Goal: Information Seeking & Learning: Learn about a topic

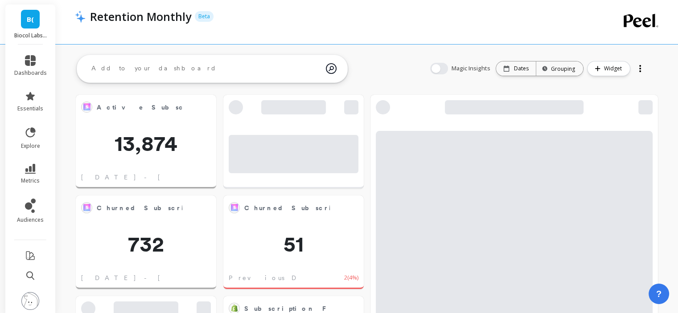
scroll to position [238, 550]
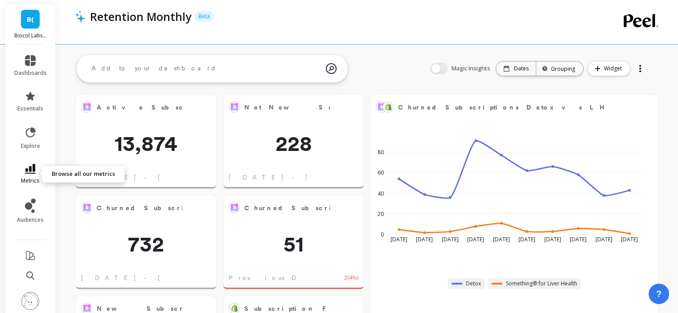
click at [26, 173] on icon at bounding box center [30, 169] width 11 height 10
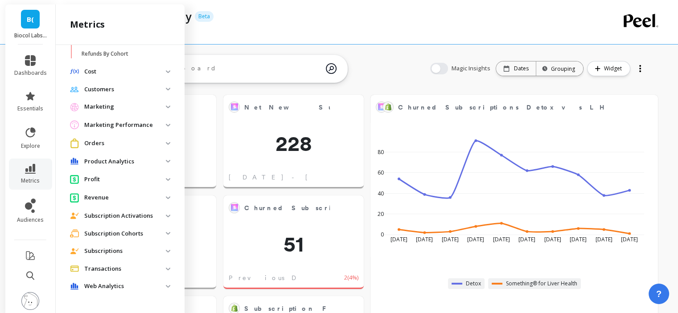
scroll to position [353, 0]
click at [125, 229] on p "Subscription Cohorts" at bounding box center [125, 233] width 82 height 9
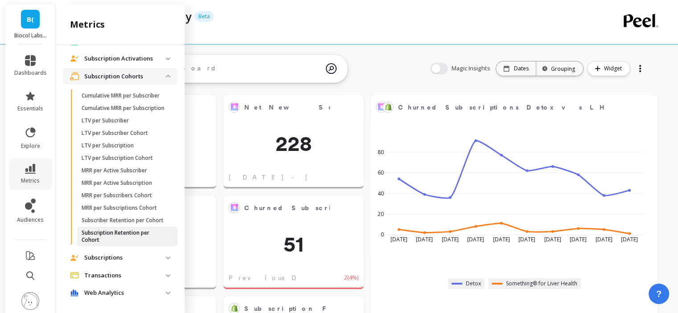
scroll to position [538, 0]
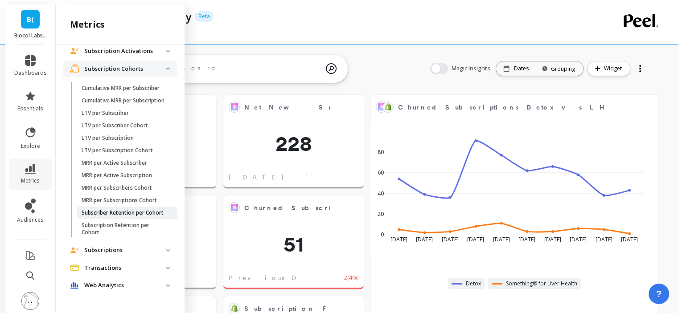
click at [121, 210] on p "Subscriber Retention per Cohort" at bounding box center [123, 213] width 82 height 7
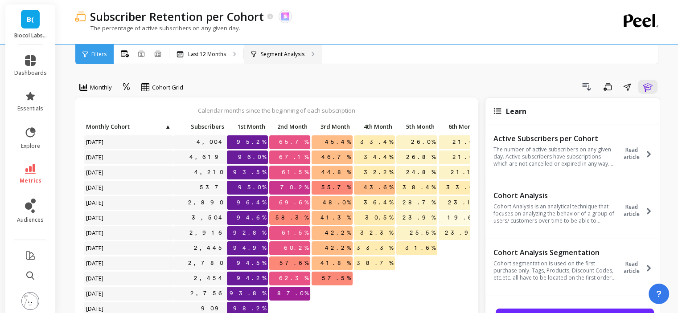
click at [300, 58] on p "Segment Analysis" at bounding box center [283, 54] width 44 height 7
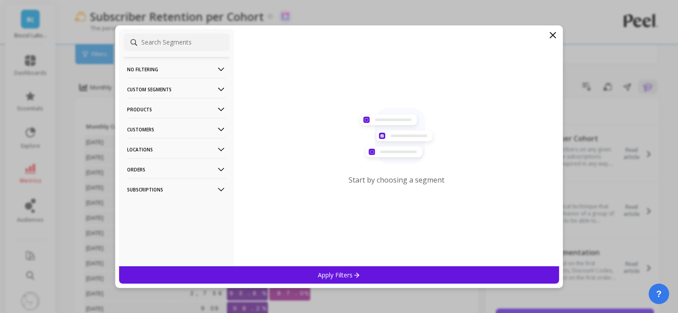
click at [160, 107] on p "Products" at bounding box center [176, 109] width 99 height 23
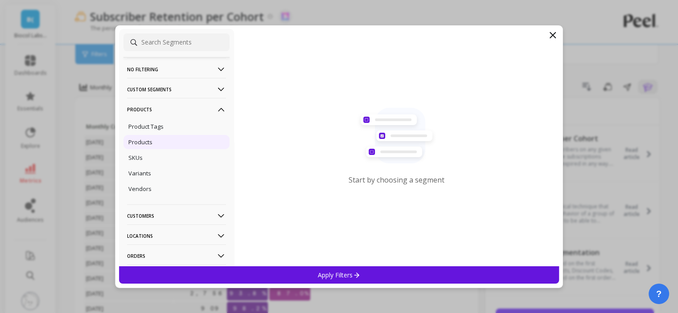
click at [159, 143] on div "Products" at bounding box center [176, 142] width 106 height 14
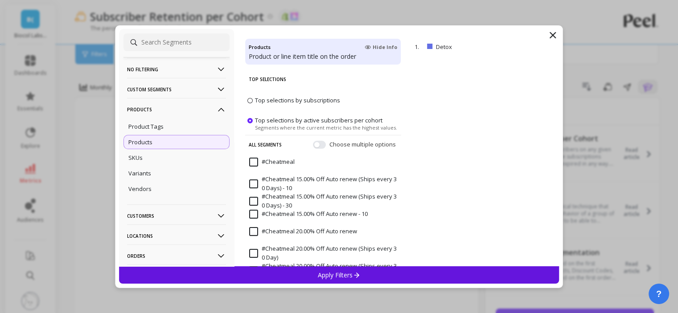
click at [302, 265] on Days\) "#Cheatmeal 20.00% Off Auto renew (Ships every 30 Days)" at bounding box center [323, 270] width 148 height 17
click at [280, 87] on p "Top Selections" at bounding box center [323, 79] width 149 height 19
click at [279, 101] on span "Top selections by subscriptions" at bounding box center [297, 100] width 85 height 8
click at [0, 0] on input "Top selections by subscriptions" at bounding box center [0, 0] width 0 height 0
click at [324, 278] on p "Apply Filters" at bounding box center [339, 275] width 42 height 8
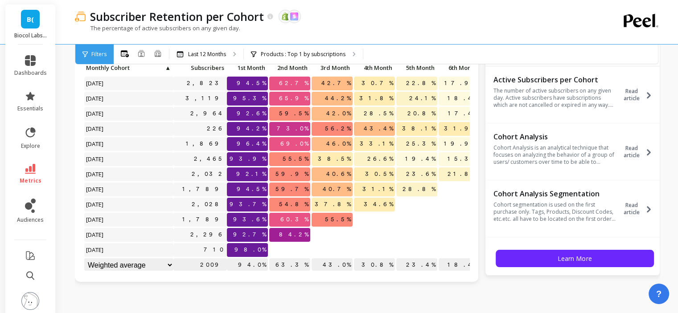
scroll to position [45, 0]
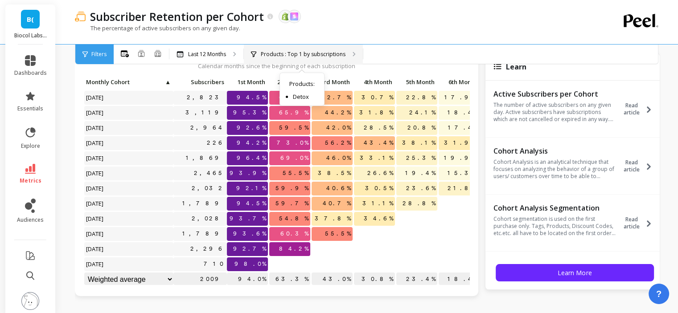
click at [294, 51] on p "Products : Top 1 by subscriptions" at bounding box center [303, 54] width 85 height 7
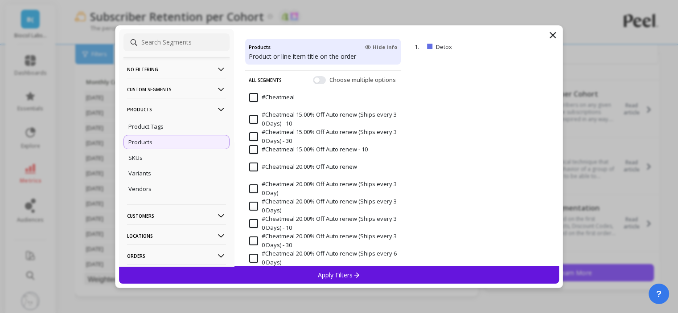
scroll to position [134, 0]
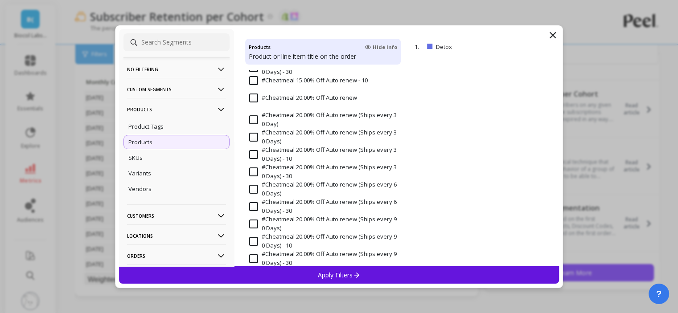
click at [173, 107] on p "Products" at bounding box center [176, 109] width 99 height 23
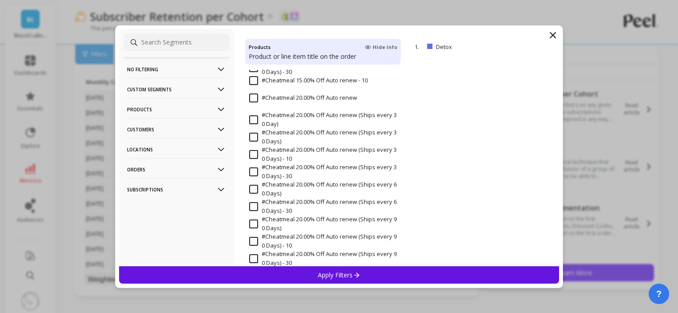
click at [171, 127] on p "Customers" at bounding box center [176, 129] width 99 height 23
click at [167, 143] on p "Customer Tags" at bounding box center [148, 147] width 41 height 8
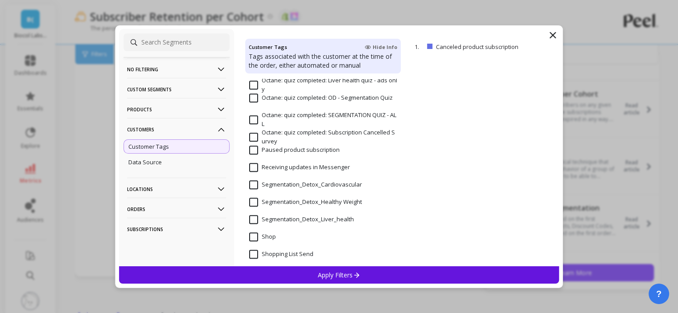
scroll to position [535, 0]
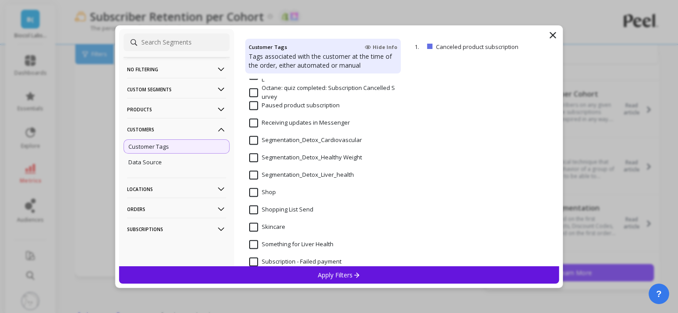
click at [291, 173] on input "Segmentation_Detox_Liver_health" at bounding box center [301, 175] width 105 height 9
click at [322, 272] on p "Apply Filters" at bounding box center [339, 275] width 42 height 8
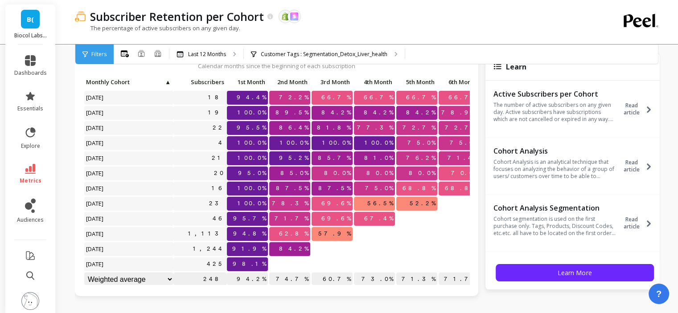
click at [337, 41] on div "The percentage of active subscribers on any given day." at bounding box center [331, 32] width 512 height 17
click at [340, 53] on p "Customer Tags : Segmentation_Detox_Liver_health" at bounding box center [324, 54] width 127 height 7
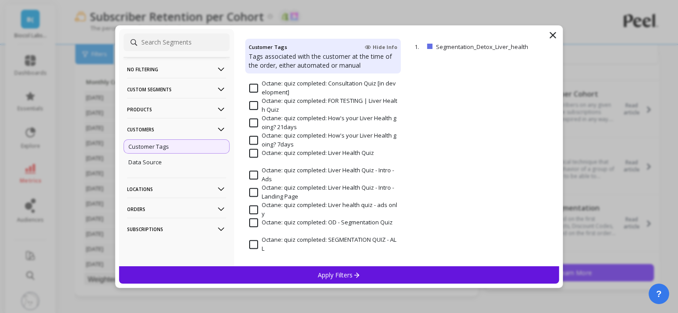
scroll to position [490, 0]
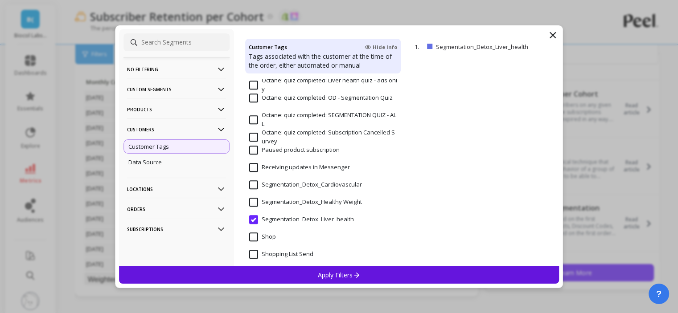
click at [317, 201] on Weight "Segmentation_Detox_Healthy Weight" at bounding box center [305, 202] width 113 height 9
click at [329, 277] on p "Apply Filters" at bounding box center [339, 275] width 42 height 8
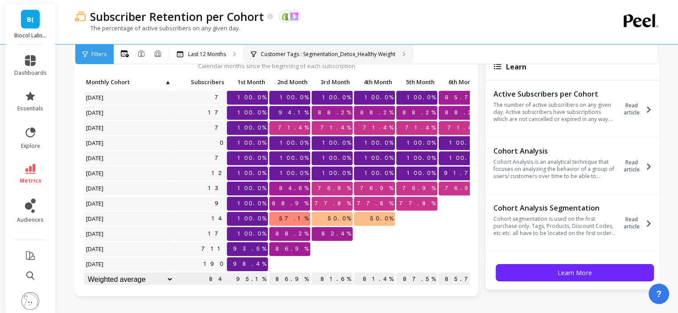
click at [382, 49] on div "Customer Tags : Segmentation_Detox_Healthy Weight" at bounding box center [328, 55] width 169 height 20
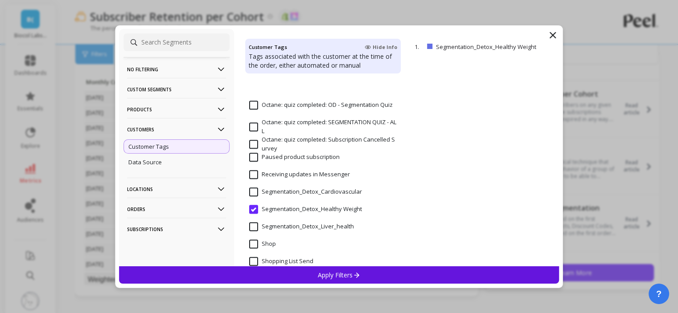
scroll to position [535, 0]
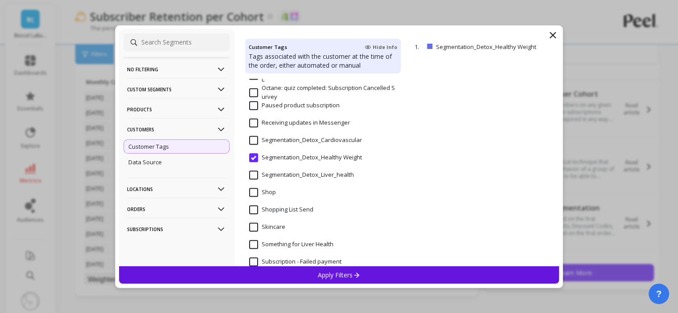
click at [322, 125] on Messenger "Receiving updates in Messenger" at bounding box center [299, 123] width 101 height 9
click at [323, 142] on input "Segmentation_Detox_Cardiovascular" at bounding box center [305, 140] width 113 height 9
click at [341, 265] on label "Subscription - Failed payment" at bounding box center [295, 262] width 92 height 9
click at [300, 146] on span "Segmentation_Detox_Cardiovascular" at bounding box center [305, 145] width 113 height 19
click at [299, 139] on input "Segmentation_Detox_Cardiovascular" at bounding box center [305, 140] width 113 height 9
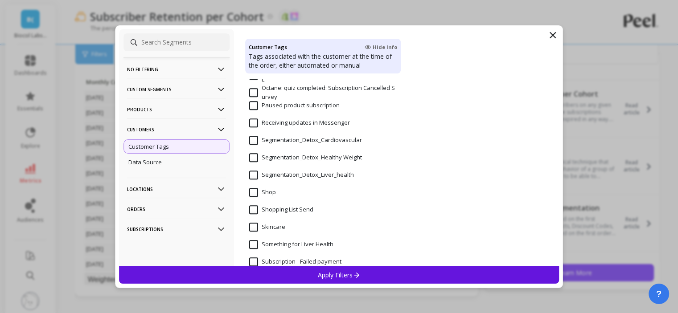
click at [338, 276] on p "Apply Filters" at bounding box center [339, 275] width 42 height 8
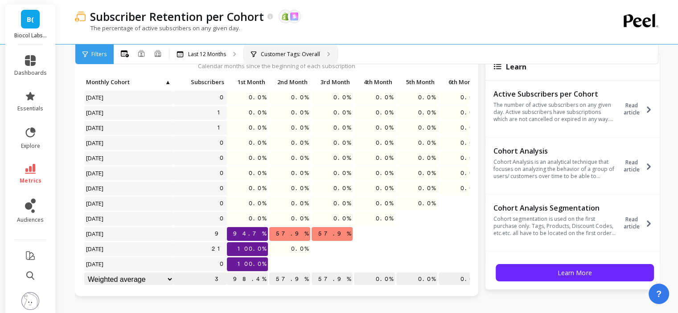
click at [278, 57] on p "Customer Tags: Overall" at bounding box center [290, 54] width 59 height 7
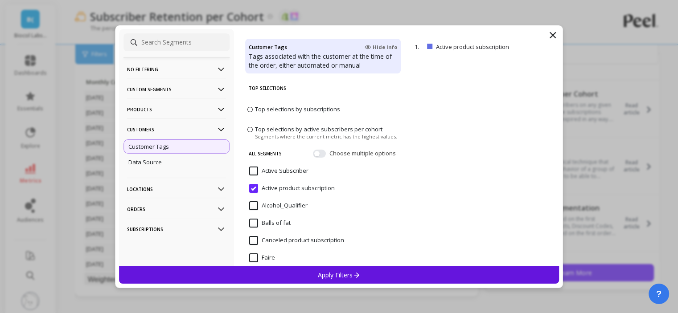
click at [290, 192] on subscription "Active product subscription" at bounding box center [292, 188] width 86 height 9
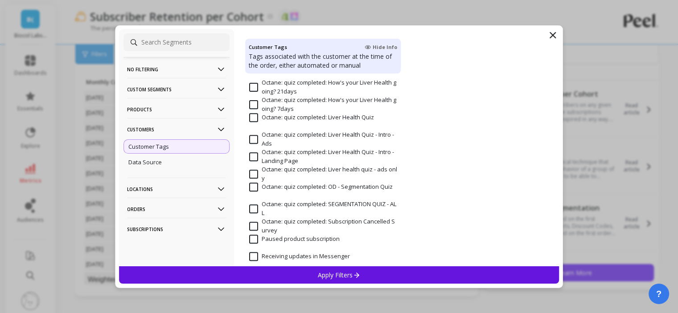
scroll to position [535, 0]
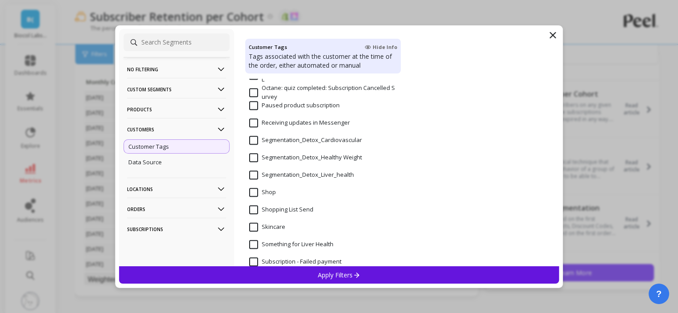
click at [300, 142] on input "Segmentation_Detox_Cardiovascular" at bounding box center [305, 140] width 113 height 9
click at [321, 271] on p "Apply Filters" at bounding box center [339, 275] width 42 height 8
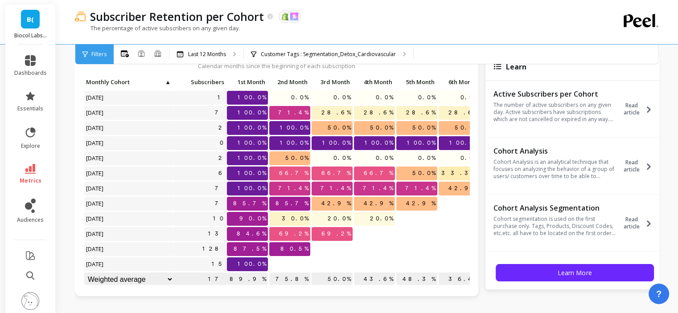
click at [319, 44] on div "Subscriber Retention per Cohort The data you are viewing comes from: Shopify Sk…" at bounding box center [331, 22] width 512 height 44
click at [322, 54] on p "Customer Tags : Segmentation_Detox_Cardiovascular" at bounding box center [328, 54] width 135 height 7
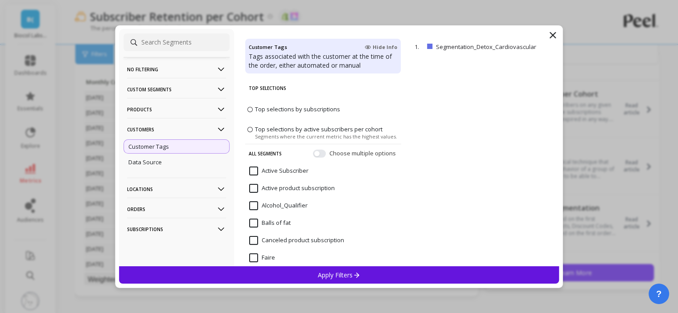
click at [203, 133] on p "Customers" at bounding box center [176, 129] width 99 height 23
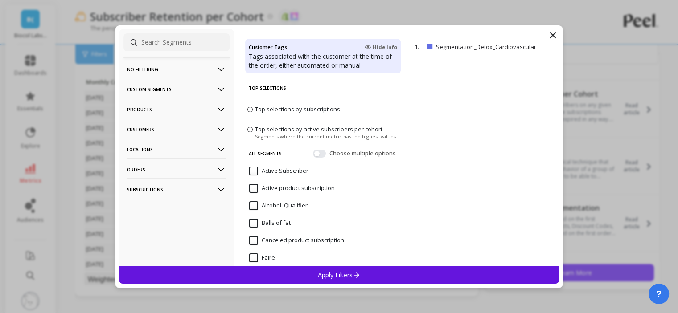
click at [195, 115] on p "Products" at bounding box center [176, 109] width 99 height 23
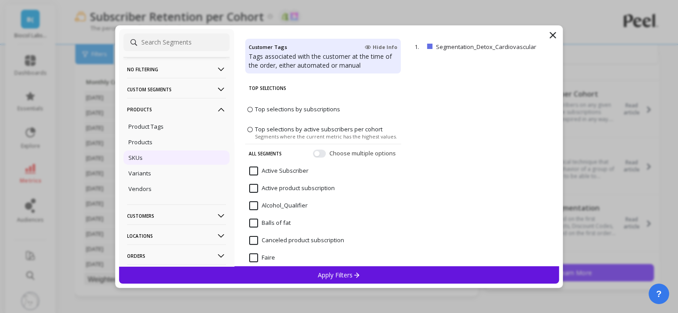
click at [175, 153] on div "SKUs" at bounding box center [176, 158] width 106 height 14
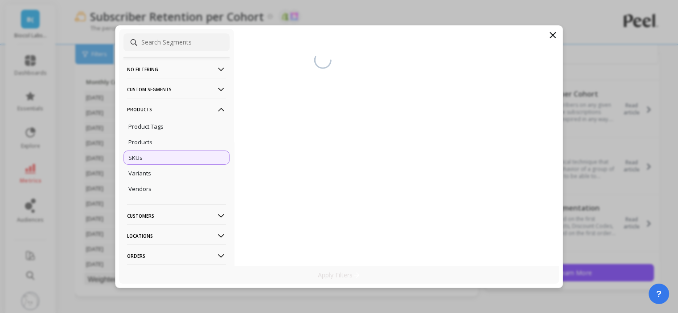
click at [549, 37] on icon at bounding box center [552, 35] width 11 height 11
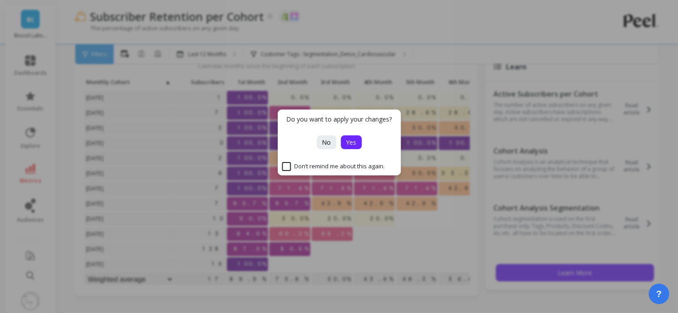
click at [351, 143] on span "Yes" at bounding box center [351, 142] width 10 height 8
click at [332, 148] on button "No" at bounding box center [326, 143] width 20 height 14
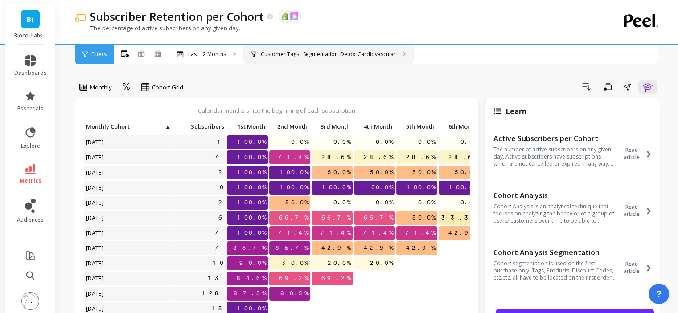
click at [340, 51] on p "Customer Tags : Segmentation_Detox_Cardiovascular" at bounding box center [328, 54] width 135 height 7
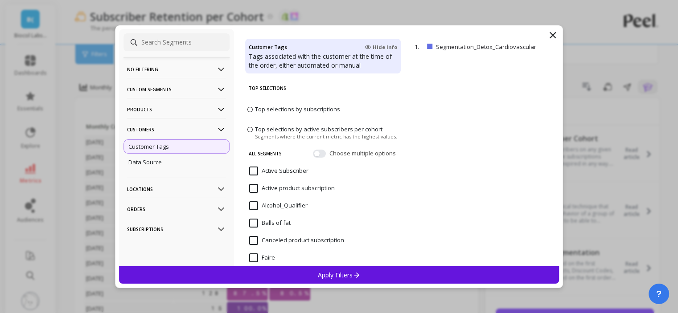
click at [550, 33] on icon at bounding box center [552, 35] width 5 height 5
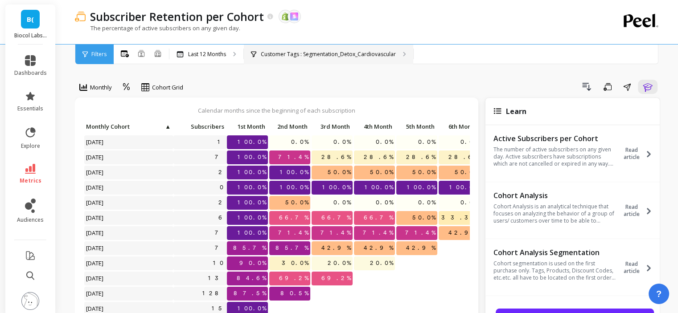
click at [347, 53] on p "Customer Tags : Segmentation_Detox_Cardiovascular" at bounding box center [328, 54] width 135 height 7
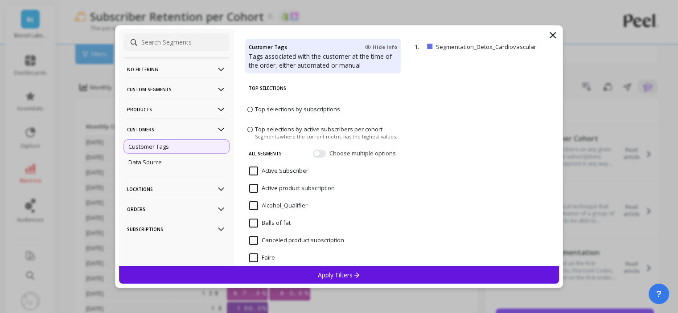
click at [169, 119] on p "Customers" at bounding box center [176, 129] width 99 height 23
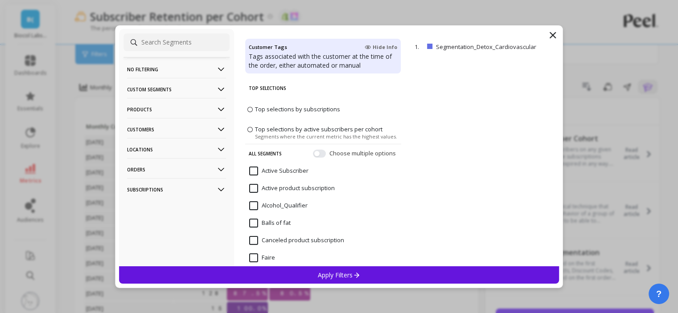
click at [169, 117] on p "Products" at bounding box center [176, 109] width 99 height 23
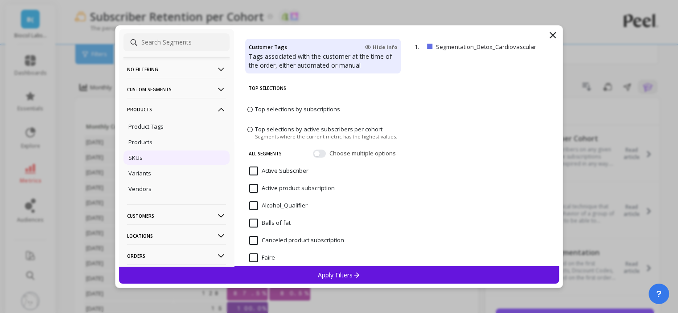
click at [157, 152] on div "SKUs" at bounding box center [176, 158] width 106 height 14
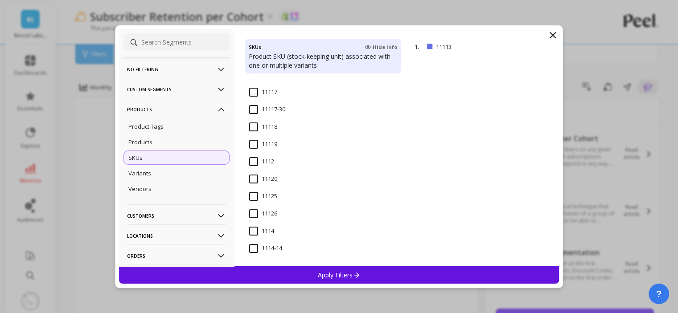
scroll to position [223, 0]
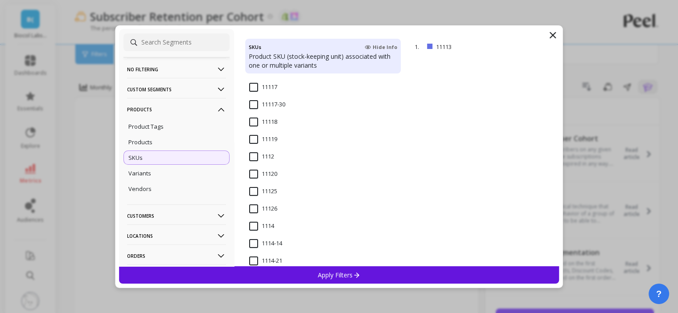
click at [253, 158] on input "1112" at bounding box center [261, 156] width 25 height 9
click at [321, 273] on p "Apply Filters" at bounding box center [339, 275] width 42 height 8
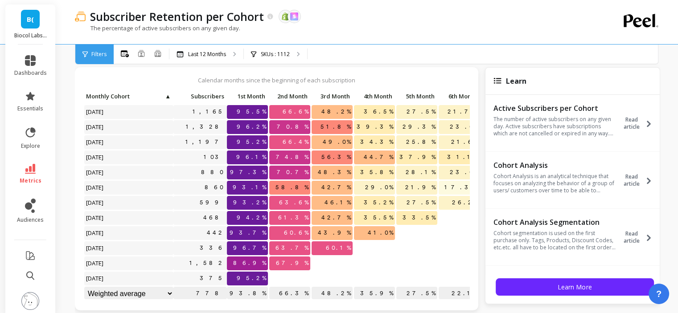
scroll to position [45, 0]
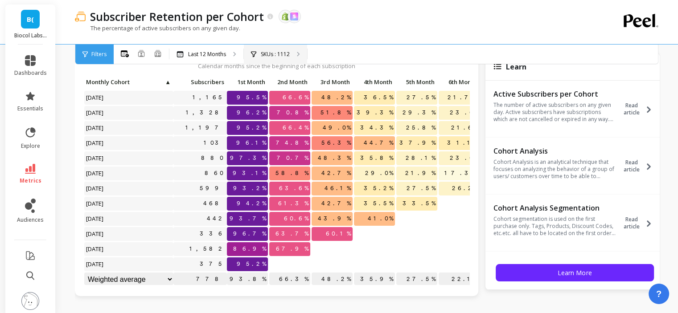
click at [269, 52] on p "SKUs : 1112" at bounding box center [275, 54] width 29 height 7
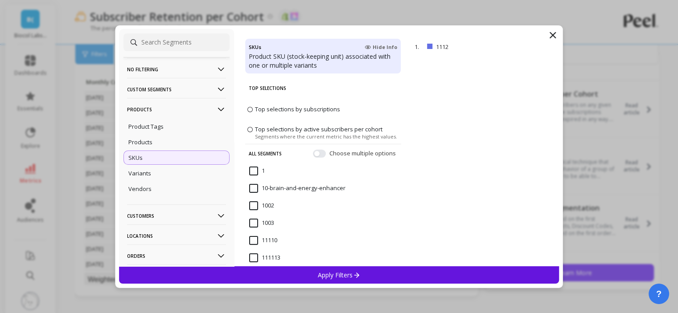
click at [553, 34] on icon at bounding box center [552, 35] width 5 height 5
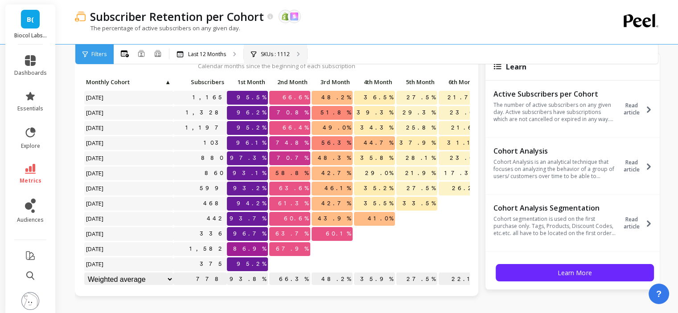
click at [275, 49] on div "SKUs : 1112" at bounding box center [275, 55] width 63 height 20
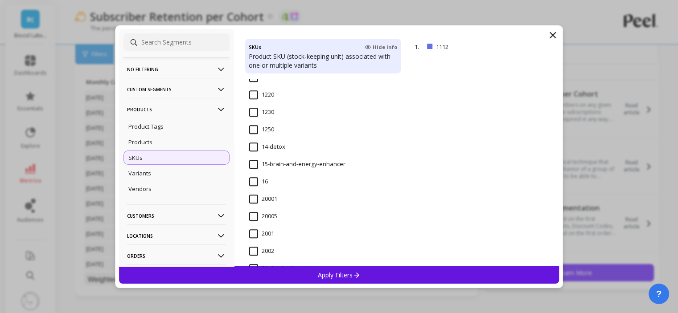
scroll to position [669, 0]
click at [273, 150] on input "14-detox" at bounding box center [267, 145] width 36 height 9
drag, startPoint x: 348, startPoint y: 274, endPoint x: 357, endPoint y: 271, distance: 9.4
click at [348, 274] on p "Apply Filters" at bounding box center [339, 275] width 42 height 8
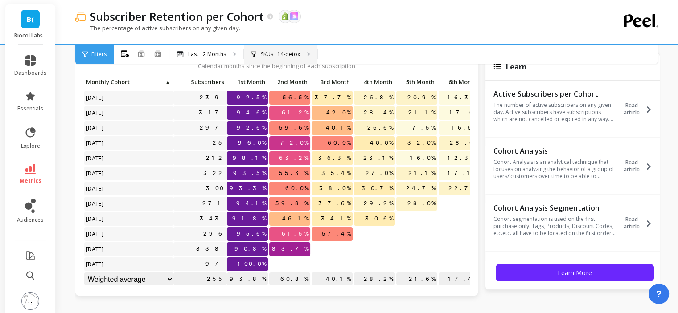
click at [299, 47] on div "SKUs : 14-detox" at bounding box center [281, 55] width 74 height 20
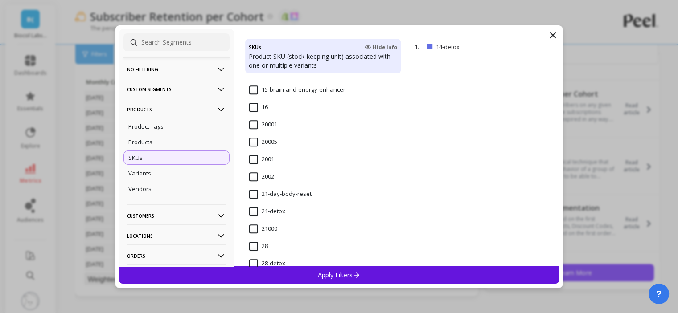
scroll to position [758, 0]
click at [285, 190] on div "21-detox" at bounding box center [323, 200] width 156 height 27
click at [300, 272] on div "Apply Filters" at bounding box center [339, 275] width 440 height 17
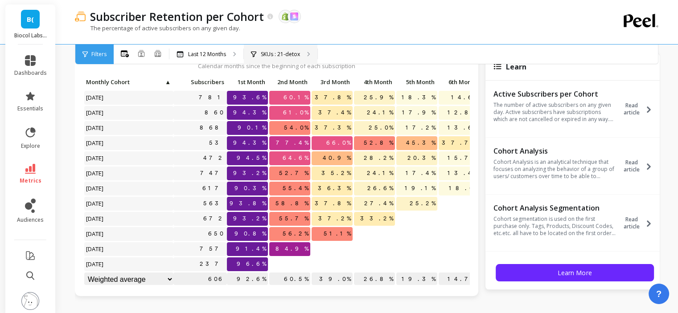
click at [278, 54] on p "SKUs : 21-detox" at bounding box center [280, 54] width 39 height 7
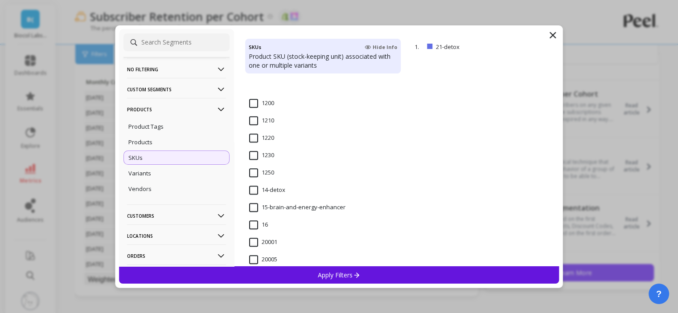
scroll to position [669, 0]
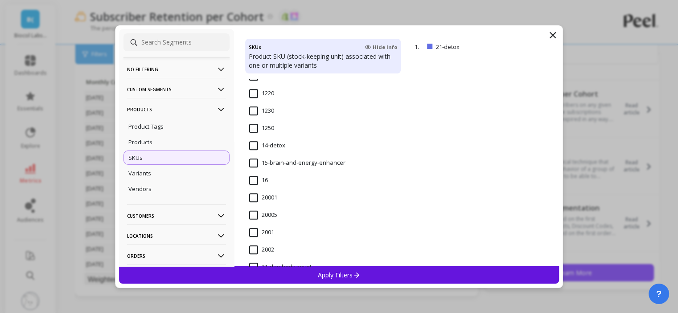
click at [272, 148] on input "14-detox" at bounding box center [267, 145] width 36 height 9
click at [322, 275] on p "Apply Filters" at bounding box center [339, 275] width 42 height 8
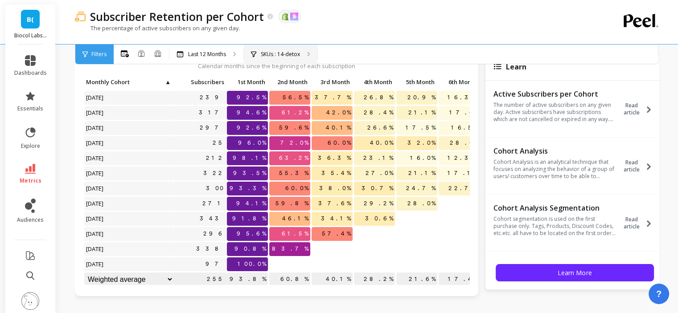
click at [279, 45] on div "SKUs : 14-detox" at bounding box center [281, 55] width 74 height 20
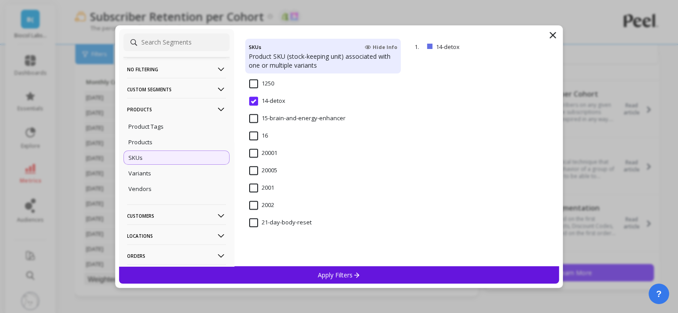
scroll to position [758, 0]
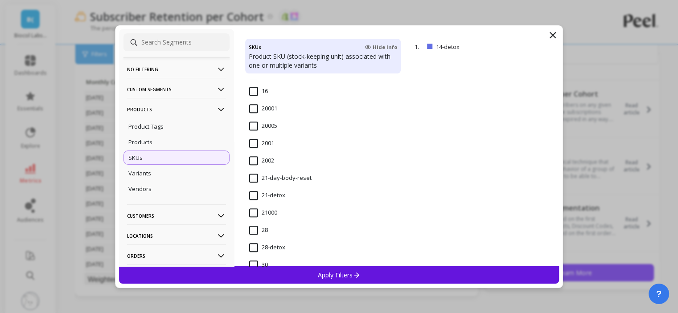
click at [273, 199] on input "21-detox" at bounding box center [267, 195] width 36 height 9
click at [308, 272] on div "Apply Filters" at bounding box center [339, 275] width 440 height 17
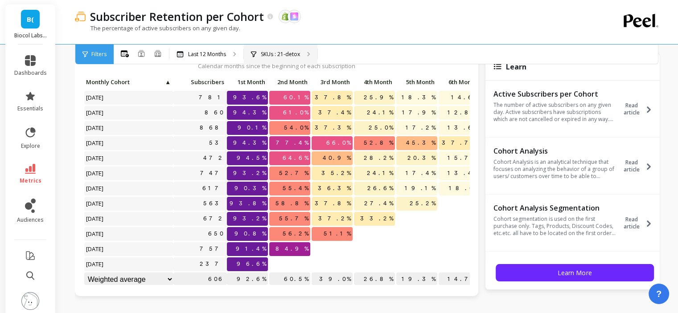
click at [278, 60] on div "SKUs : 21-detox" at bounding box center [281, 55] width 74 height 20
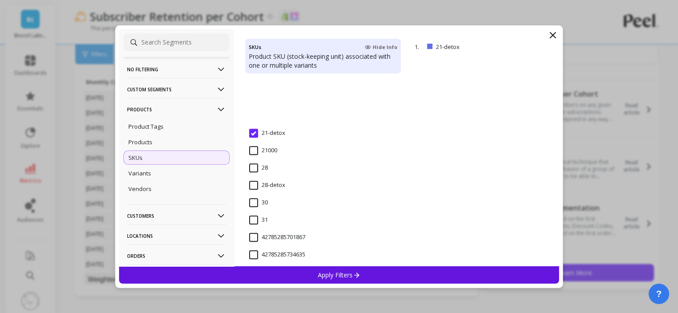
scroll to position [892, 0]
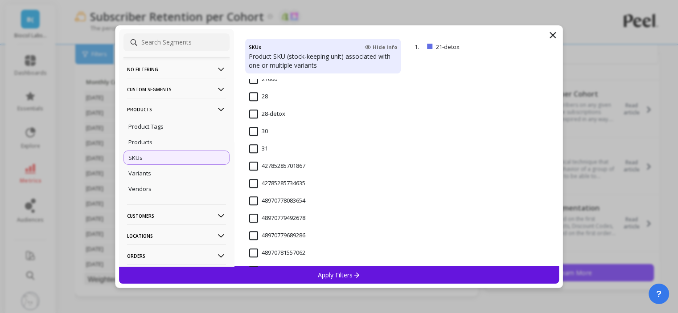
click at [259, 115] on input "28-detox" at bounding box center [267, 114] width 36 height 9
click at [324, 276] on p "Apply Filters" at bounding box center [339, 275] width 42 height 8
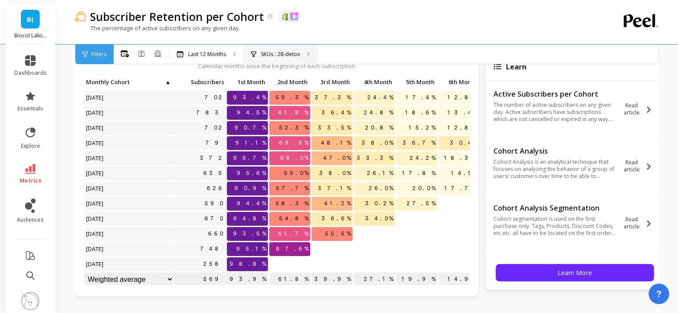
click at [274, 57] on p "SKUs : 28-detox" at bounding box center [280, 54] width 39 height 7
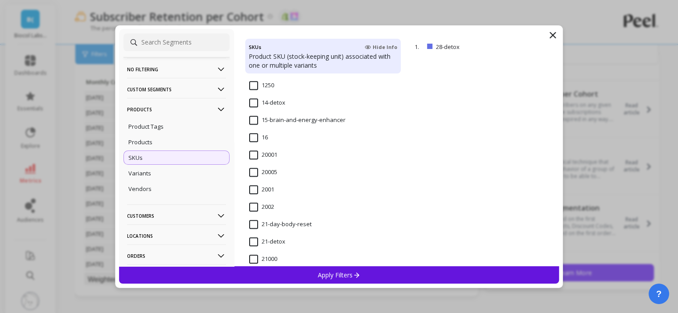
scroll to position [713, 0]
click at [274, 226] on input "21-day-body-reset" at bounding box center [280, 222] width 62 height 9
click at [296, 267] on div "Apply Filters" at bounding box center [339, 275] width 440 height 17
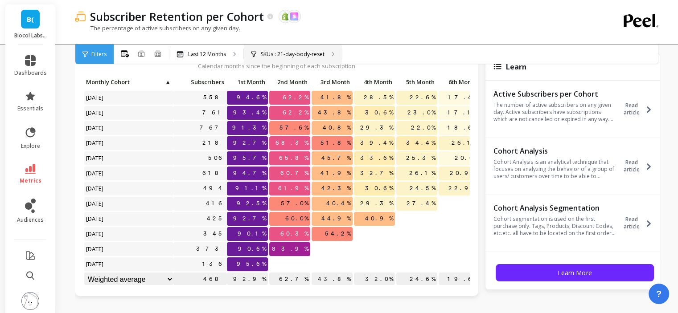
click at [296, 56] on p "SKUs : 21-day-body-reset" at bounding box center [293, 54] width 64 height 7
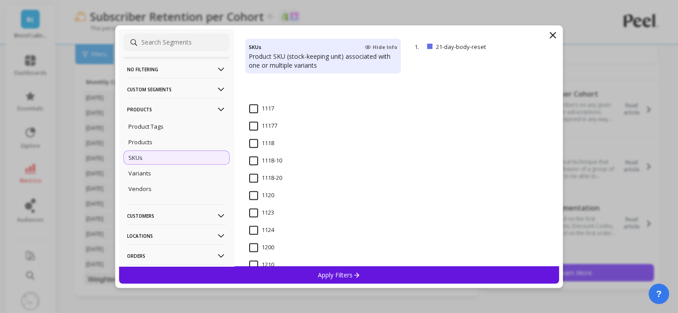
scroll to position [535, 0]
click at [144, 103] on p "Products" at bounding box center [176, 109] width 99 height 23
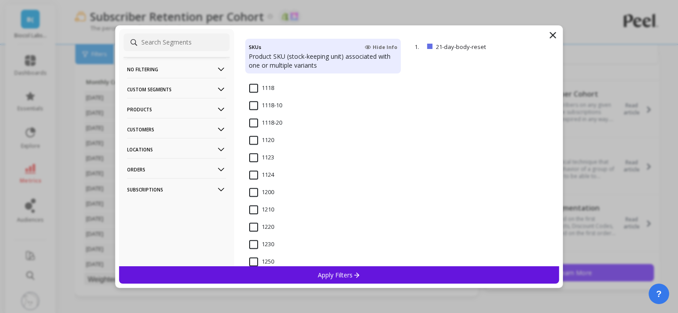
click at [155, 133] on p "Customers" at bounding box center [176, 129] width 99 height 23
click at [156, 147] on p "Customer Tags" at bounding box center [148, 147] width 41 height 8
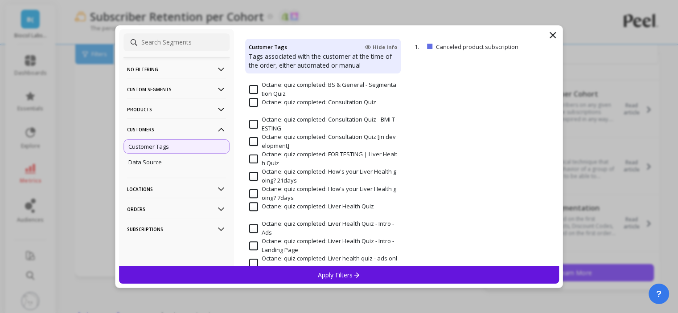
scroll to position [580, 0]
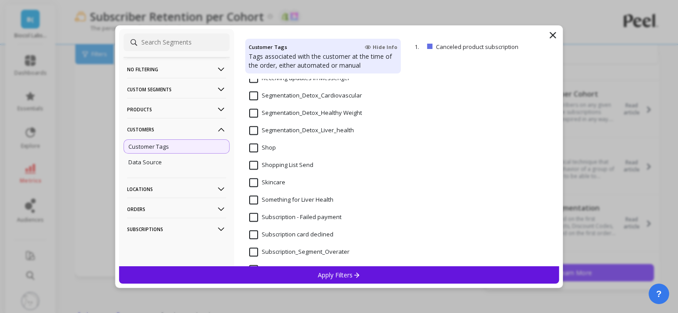
click at [302, 132] on input "Segmentation_Detox_Liver_health" at bounding box center [301, 130] width 105 height 9
click at [326, 271] on p "Apply Filters" at bounding box center [339, 275] width 42 height 8
